Goal: Information Seeking & Learning: Learn about a topic

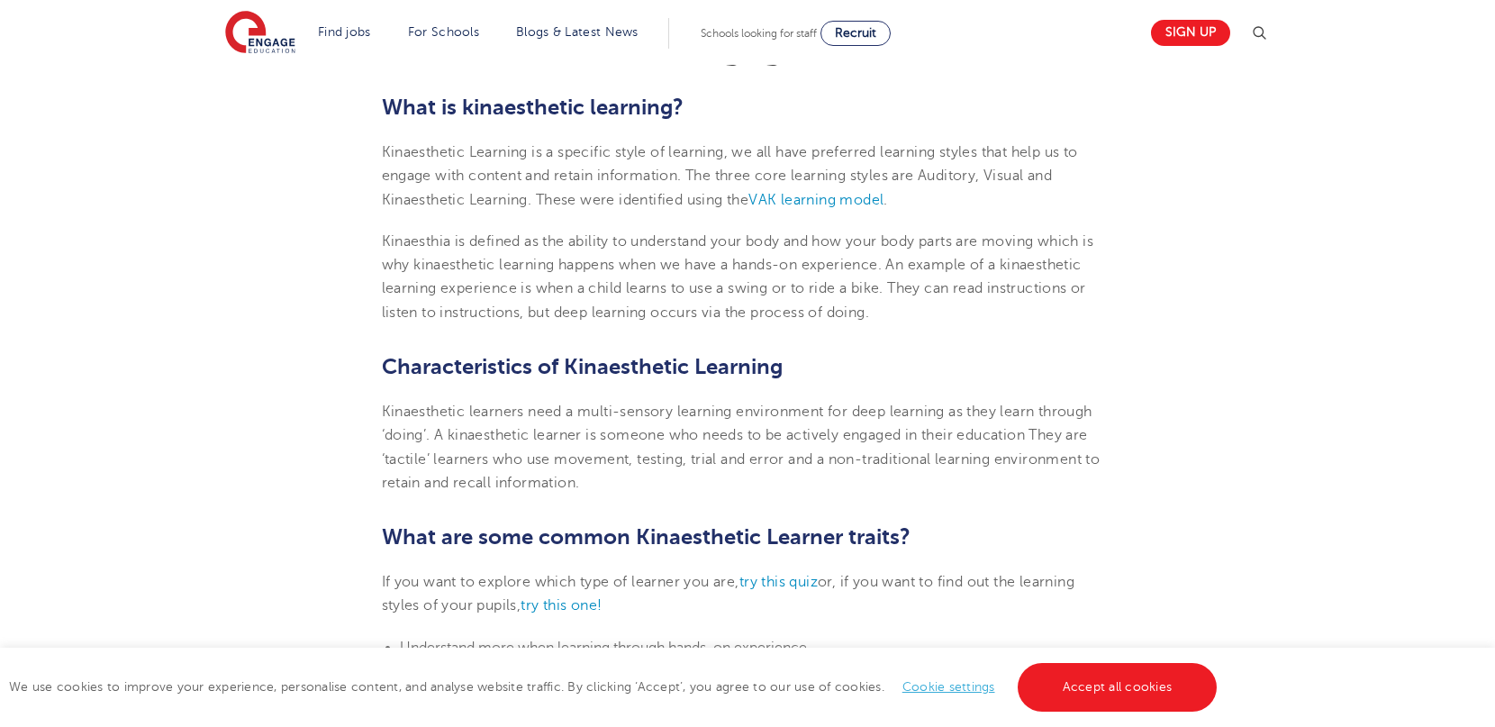
scroll to position [547, 0]
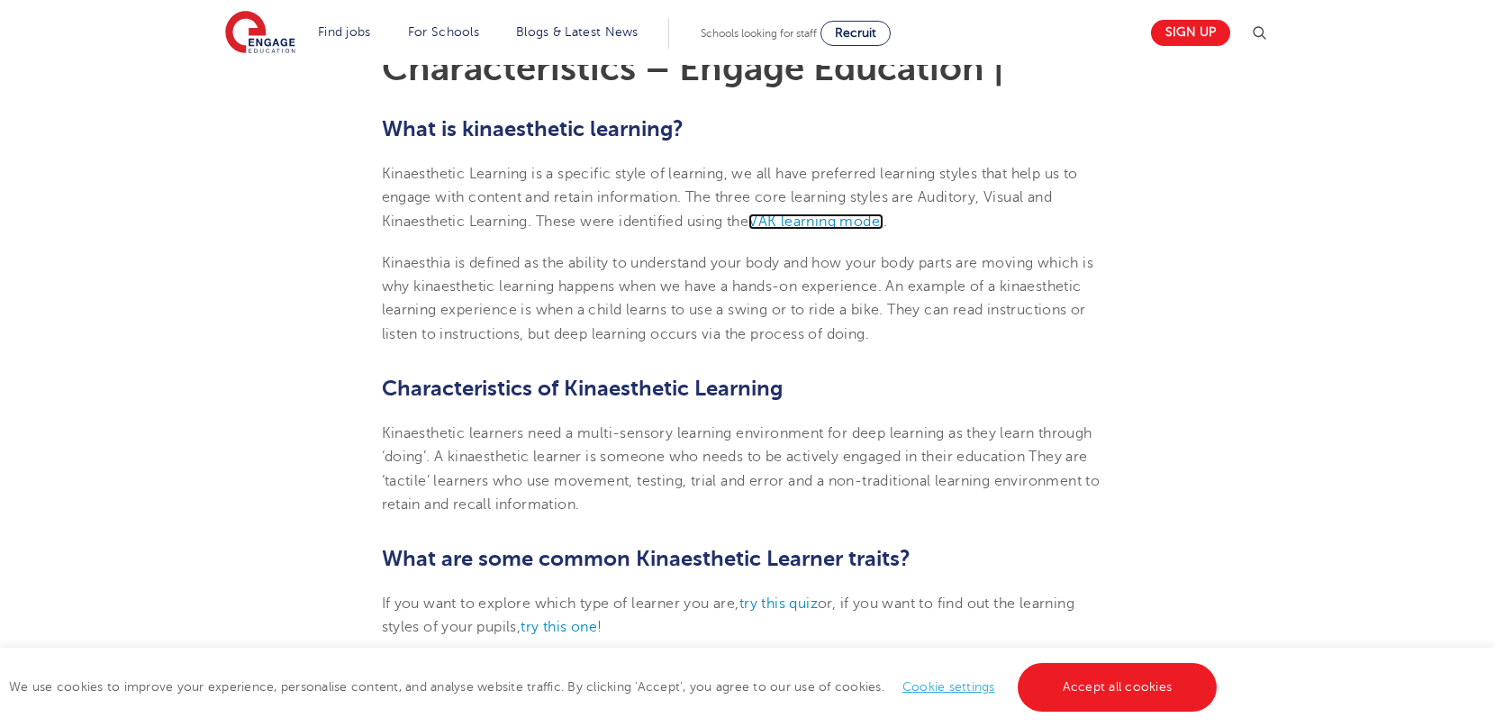
click at [786, 222] on span "VAK learning model" at bounding box center [815, 221] width 135 height 16
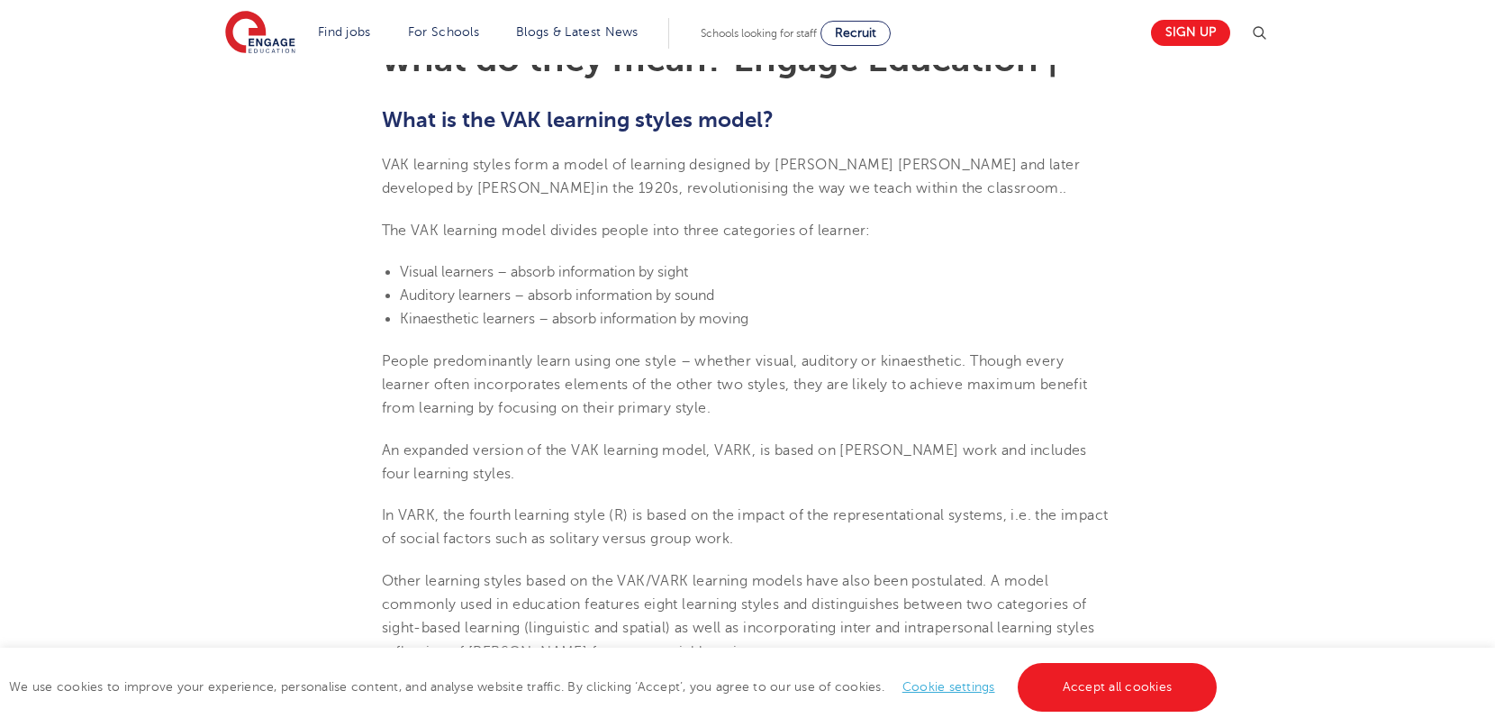
scroll to position [560, 0]
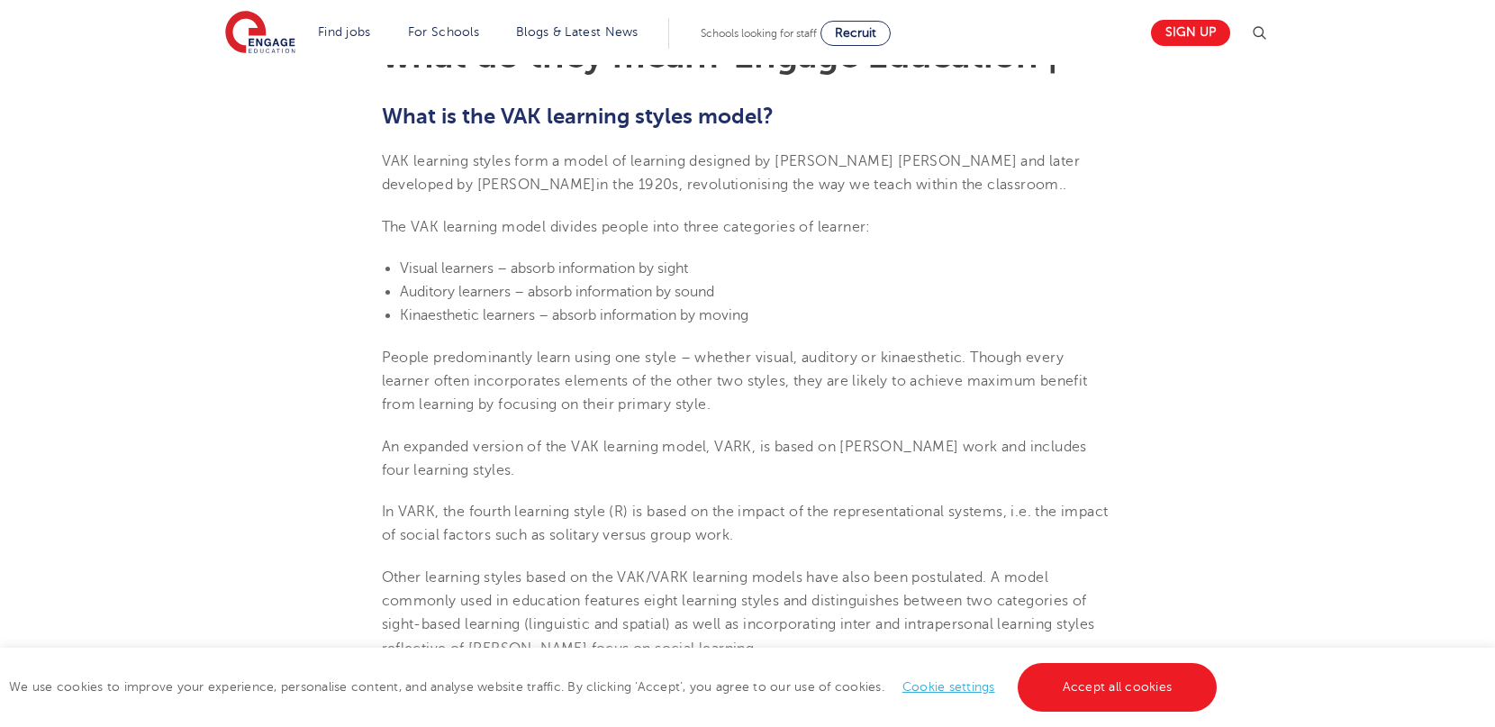
click at [465, 311] on span "Kinaesthetic learners – absorb information by moving" at bounding box center [574, 315] width 348 height 16
click at [481, 295] on span "Auditory learners – absorb information by sound" at bounding box center [557, 292] width 314 height 16
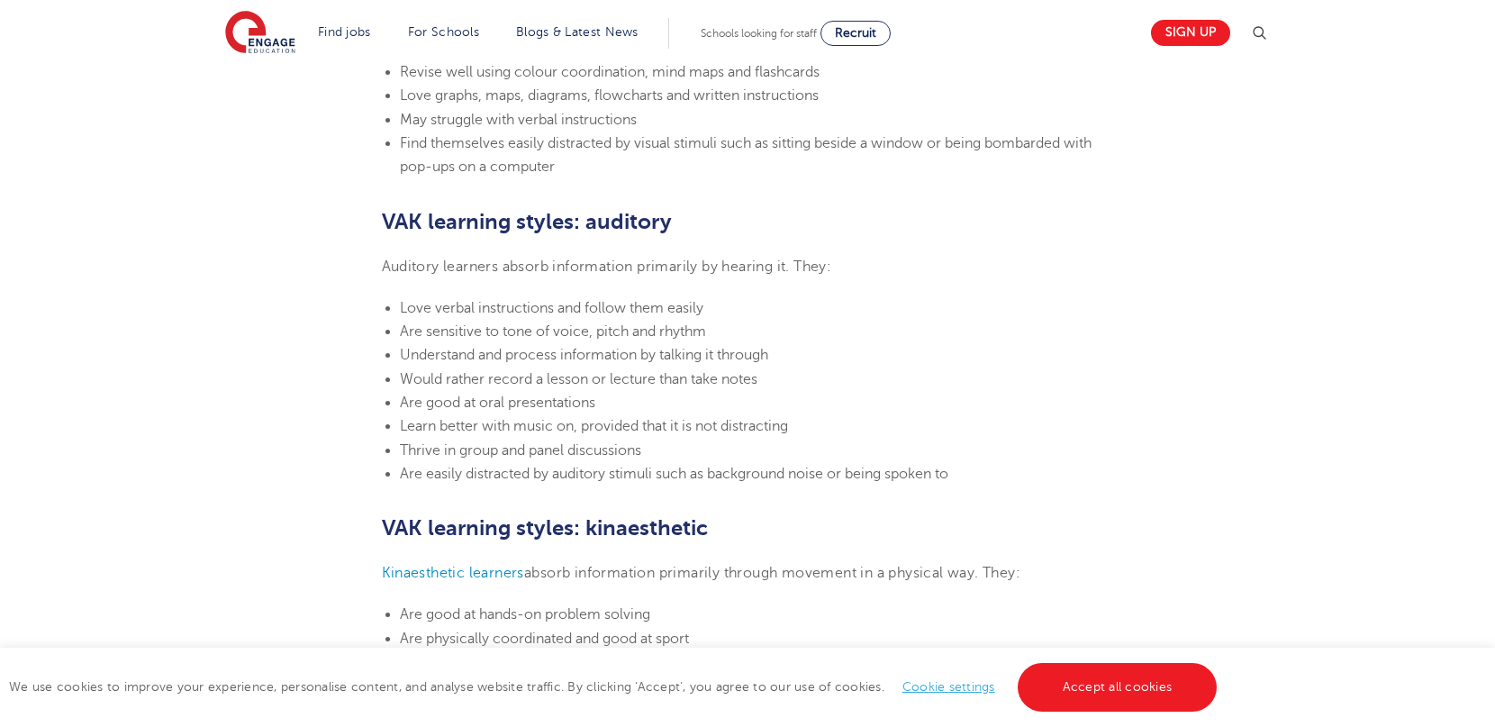
scroll to position [1432, 0]
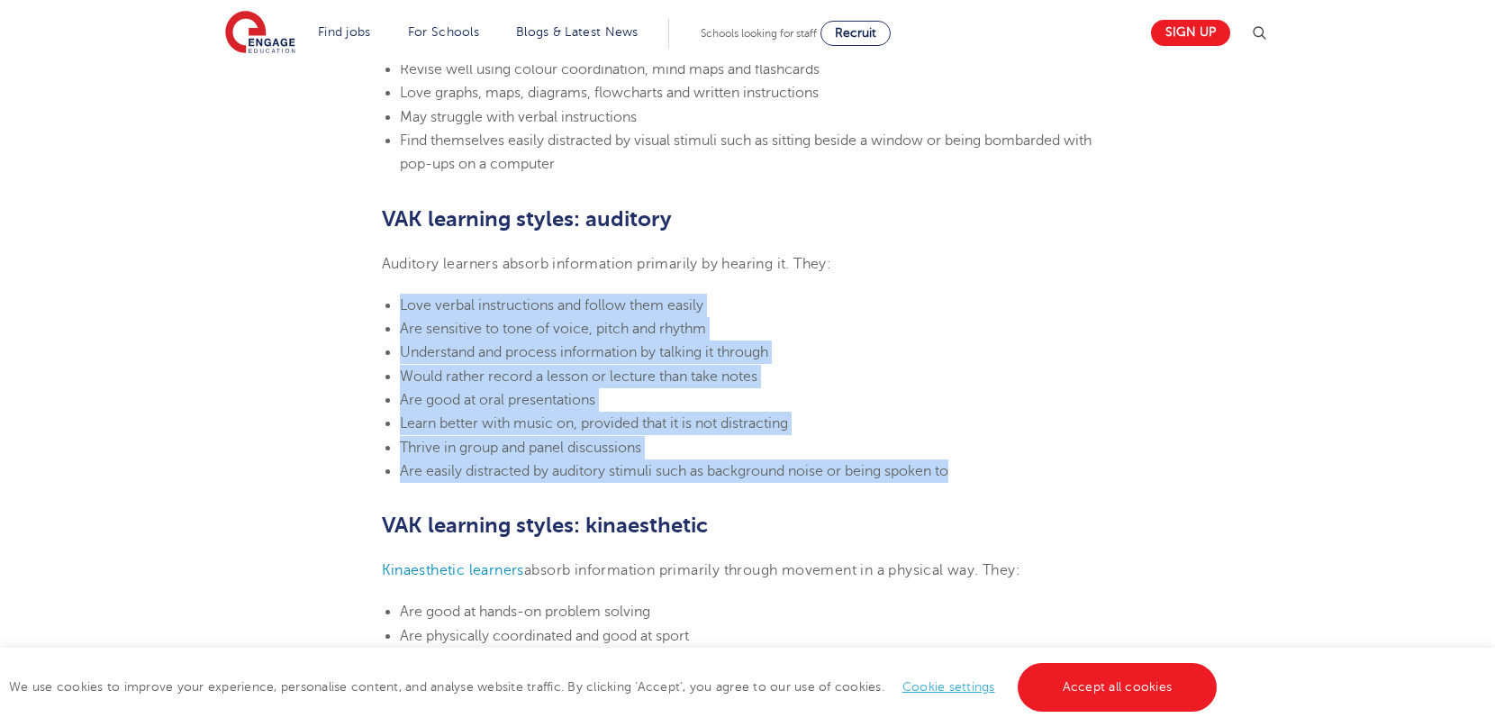
drag, startPoint x: 401, startPoint y: 304, endPoint x: 966, endPoint y: 476, distance: 591.0
click at [966, 476] on ul "Love verbal instructions and follow them easily Are sensitive to tone of voice,…" at bounding box center [748, 388] width 732 height 189
click at [844, 418] on li "Learn better with music on, provided that it is not distracting" at bounding box center [757, 422] width 714 height 23
drag, startPoint x: 399, startPoint y: 303, endPoint x: 1016, endPoint y: 465, distance: 637.4
click at [1016, 465] on ul "Love verbal instructions and follow them easily Are sensitive to tone of voice,…" at bounding box center [748, 388] width 732 height 189
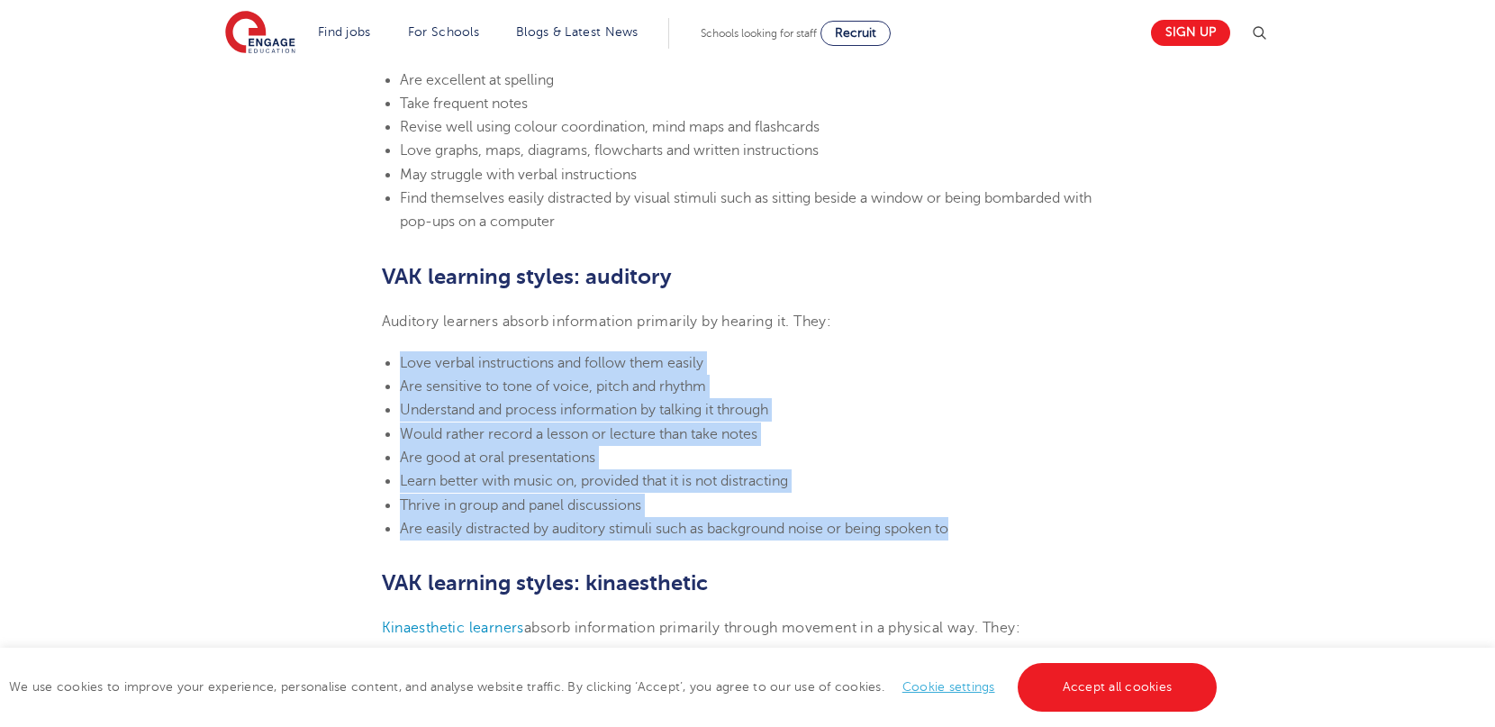
scroll to position [1375, 0]
copy ul "Love verbal instructions and follow them easily Are sensitive to tone of voice,…"
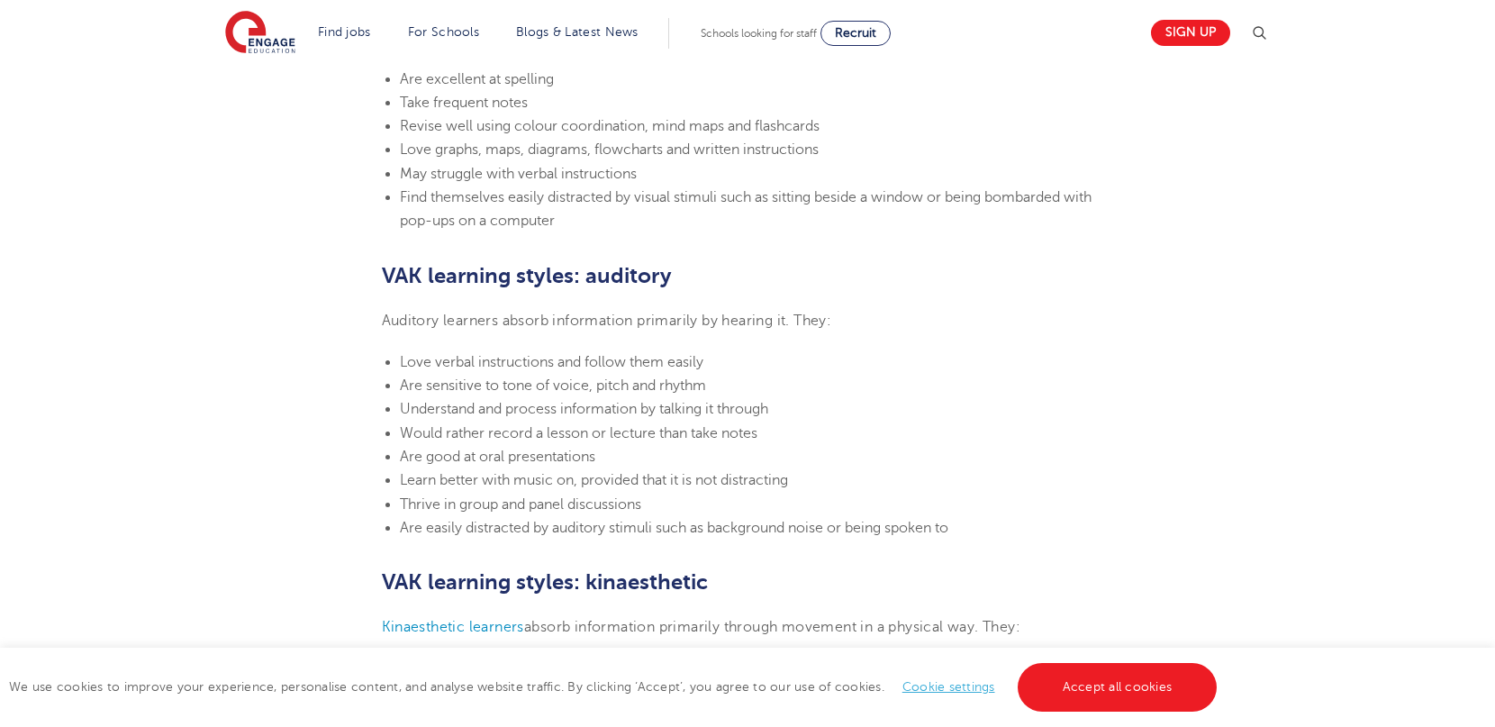
click at [1005, 338] on section "[DATE] VAK learning styles: what are they and what do they mean? Engage Educati…" at bounding box center [748, 382] width 1092 height 2520
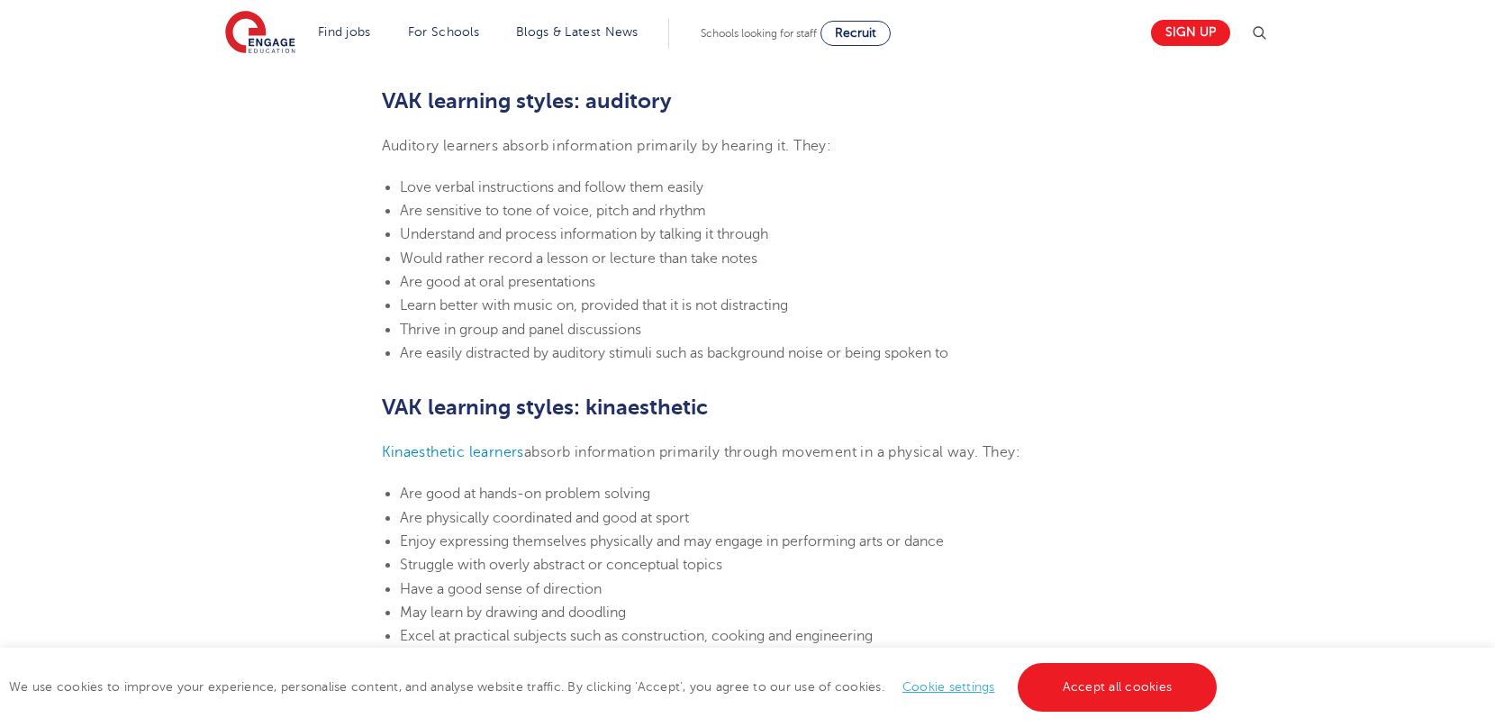
scroll to position [1558, 0]
